Goal: Transaction & Acquisition: Download file/media

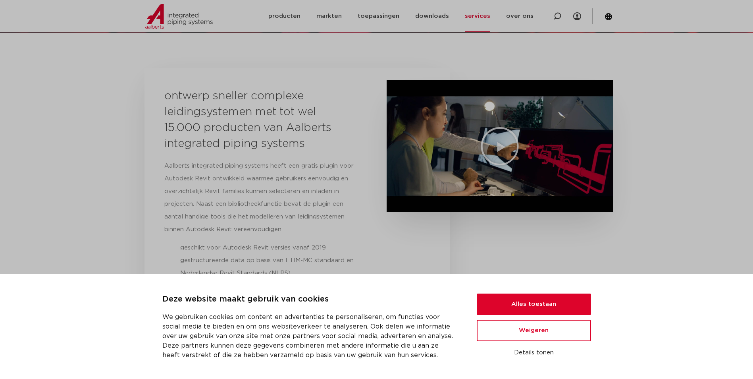
scroll to position [119, 0]
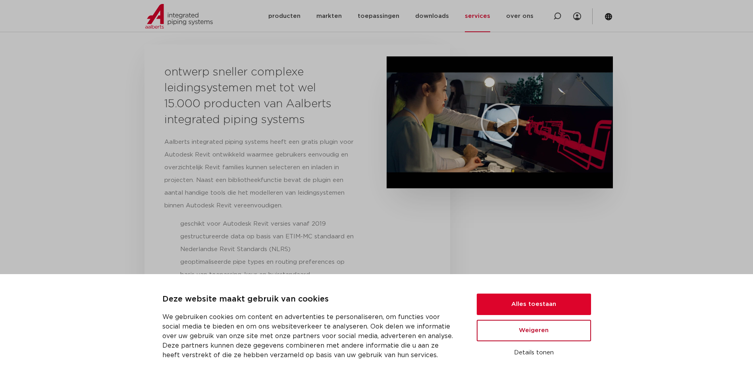
click at [538, 334] on button "Weigeren" at bounding box center [534, 330] width 114 height 21
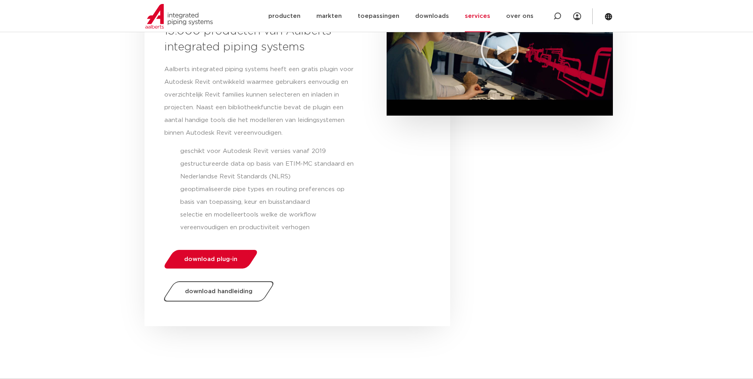
scroll to position [199, 0]
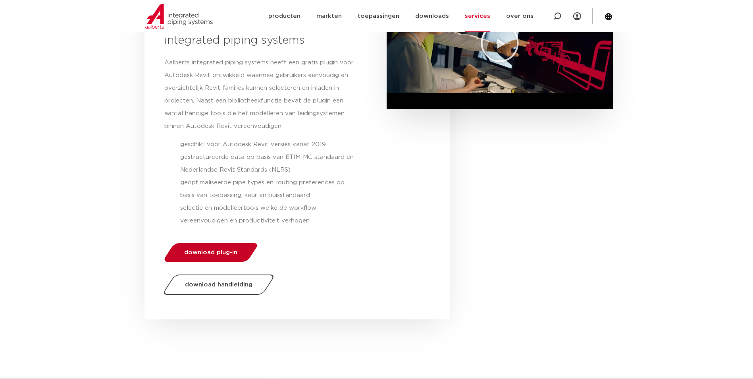
click at [232, 252] on span "download plug-in" at bounding box center [210, 252] width 53 height 6
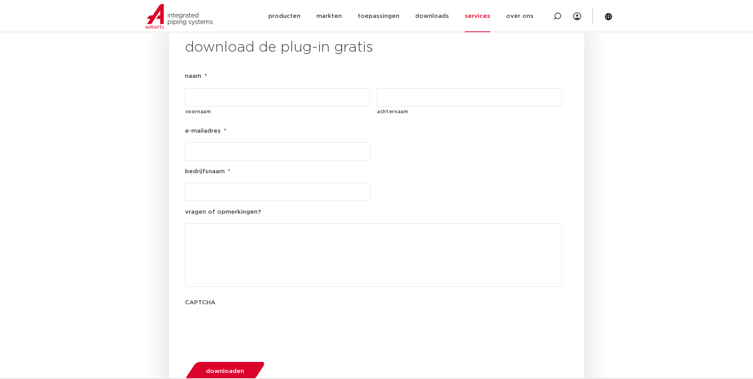
scroll to position [907, 0]
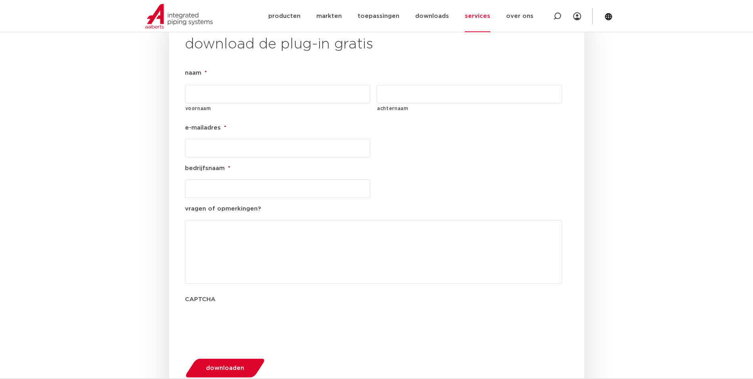
click at [215, 85] on input "voornaam" at bounding box center [277, 94] width 185 height 18
type input "[PERSON_NAME]"
type input "Vis"
type input "[EMAIL_ADDRESS][DOMAIN_NAME]"
click at [241, 180] on input "bedrijfsnaam *" at bounding box center [277, 189] width 185 height 18
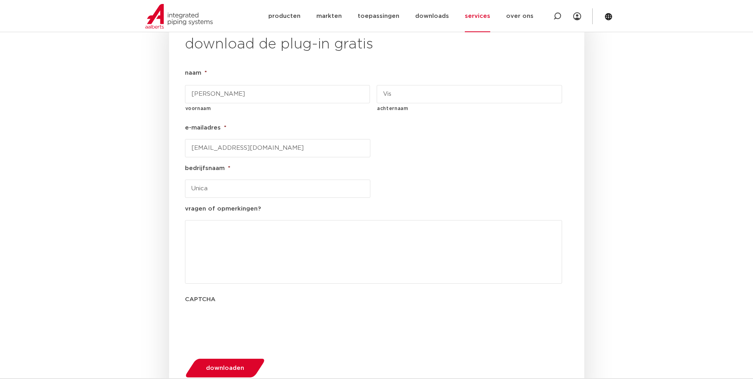
type input "Unica"
click at [233, 358] on button "downloaden" at bounding box center [224, 368] width 85 height 20
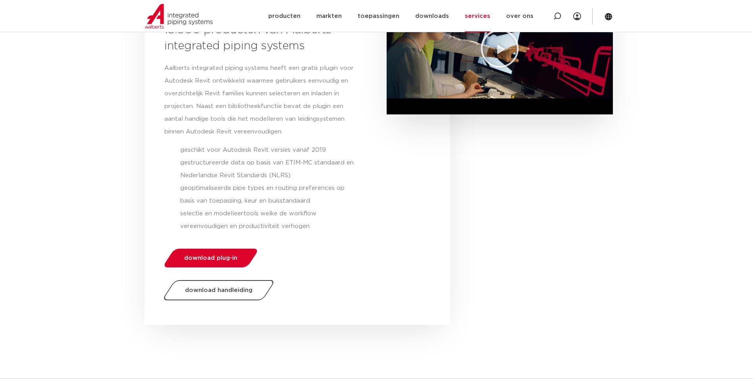
scroll to position [122, 0]
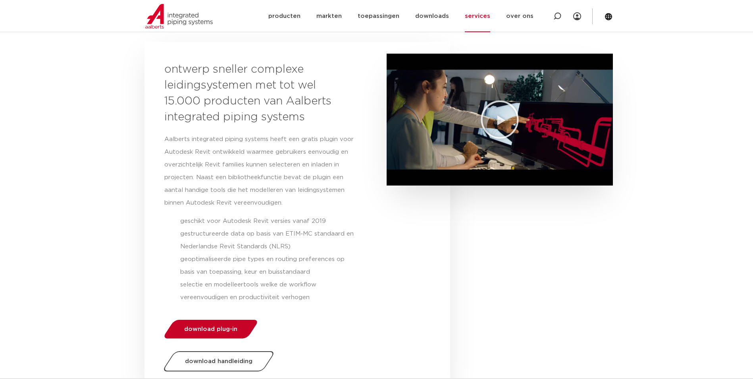
click at [244, 329] on link "download plug-in" at bounding box center [210, 329] width 97 height 19
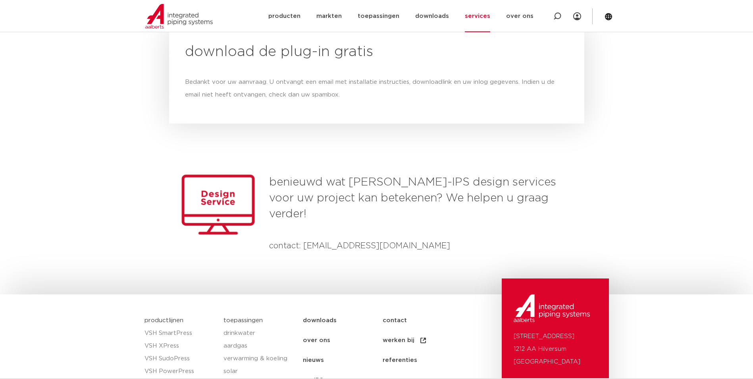
scroll to position [907, 0]
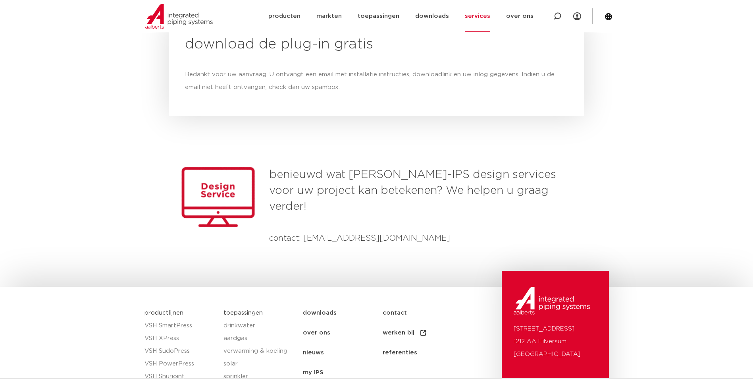
drag, startPoint x: 692, startPoint y: 164, endPoint x: 746, endPoint y: 160, distance: 53.8
click at [692, 164] on div "benieuwd wat [PERSON_NAME]-IPS design services voor uw project kan betekenen? W…" at bounding box center [376, 199] width 753 height 119
click at [400, 232] on h4 "contact: [EMAIL_ADDRESS][DOMAIN_NAME]" at bounding box center [406, 238] width 275 height 13
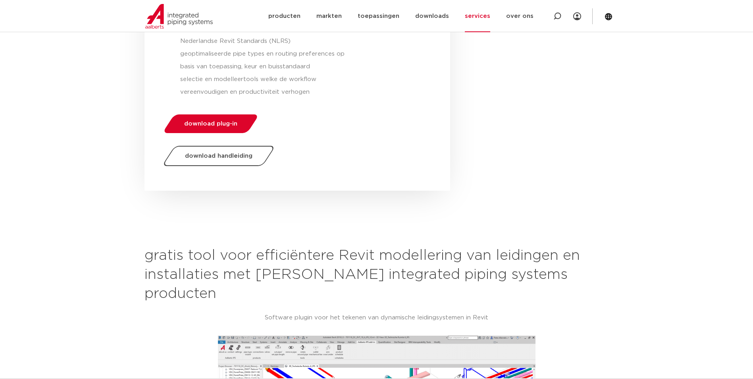
scroll to position [288, 0]
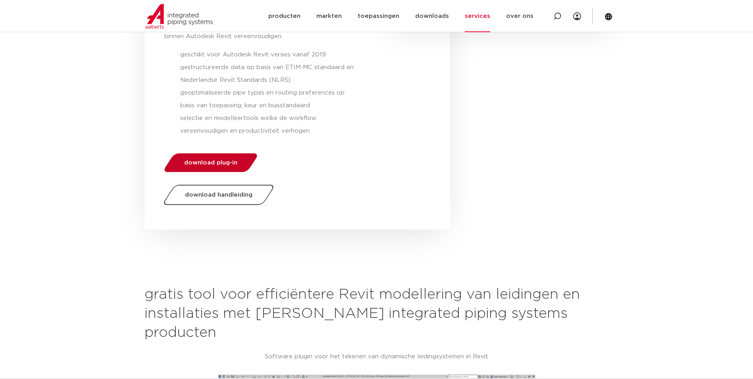
click at [231, 160] on span "download plug-in" at bounding box center [210, 163] width 53 height 6
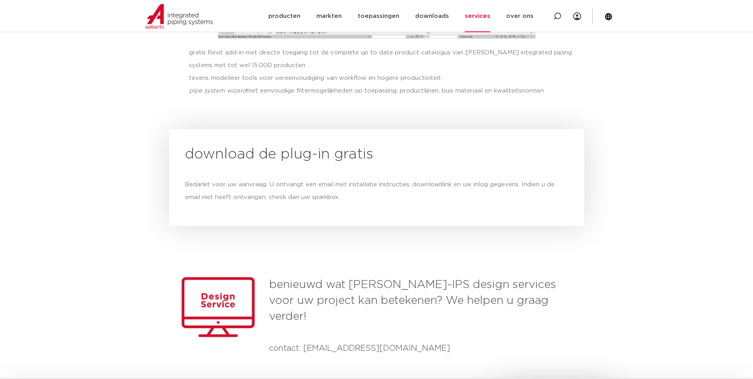
scroll to position [788, 0]
